Goal: Check status: Check status

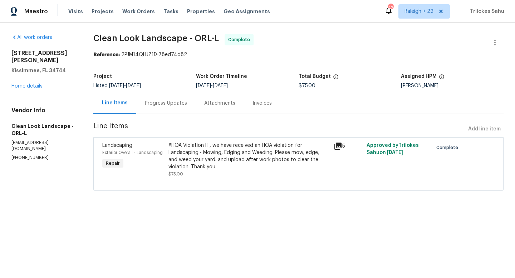
click at [168, 104] on div "Progress Updates" at bounding box center [166, 103] width 42 height 7
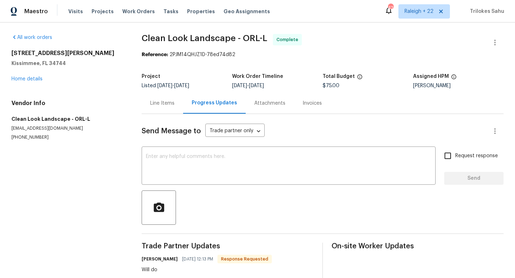
click at [166, 108] on div "Line Items" at bounding box center [163, 103] width 42 height 21
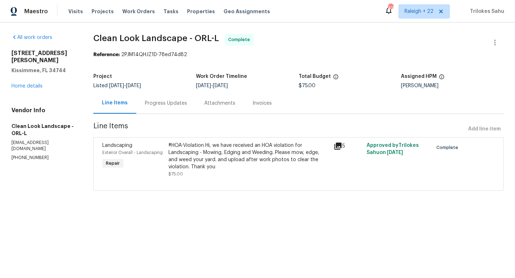
click at [191, 148] on div "#HOA-Violation Hi, we have received an HOA violation for Landscaping - Mowing, …" at bounding box center [249, 156] width 161 height 29
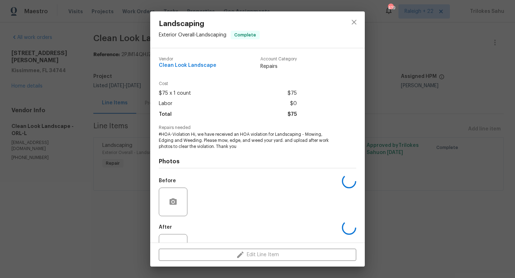
scroll to position [27, 0]
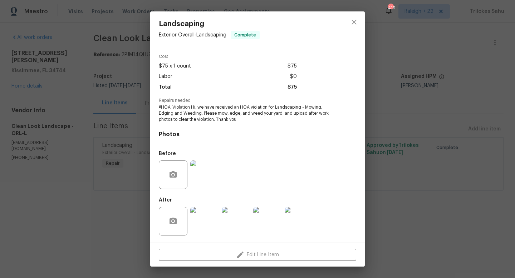
click at [203, 223] on img at bounding box center [204, 221] width 29 height 29
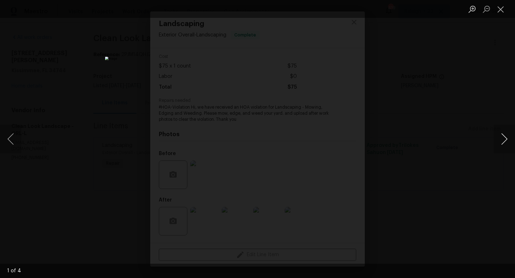
click at [508, 142] on button "Next image" at bounding box center [504, 139] width 21 height 29
click at [509, 143] on button "Next image" at bounding box center [504, 139] width 21 height 29
click at [505, 143] on button "Next image" at bounding box center [504, 139] width 21 height 29
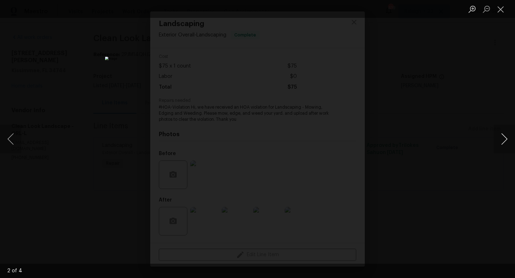
click at [505, 143] on button "Next image" at bounding box center [504, 139] width 21 height 29
click at [504, 136] on button "Next image" at bounding box center [504, 139] width 21 height 29
click at [498, 12] on button "Close lightbox" at bounding box center [501, 9] width 14 height 13
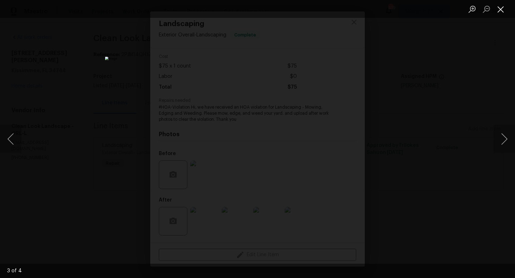
click at [498, 12] on button "Close lightbox" at bounding box center [501, 9] width 14 height 13
